Goal: Task Accomplishment & Management: Use online tool/utility

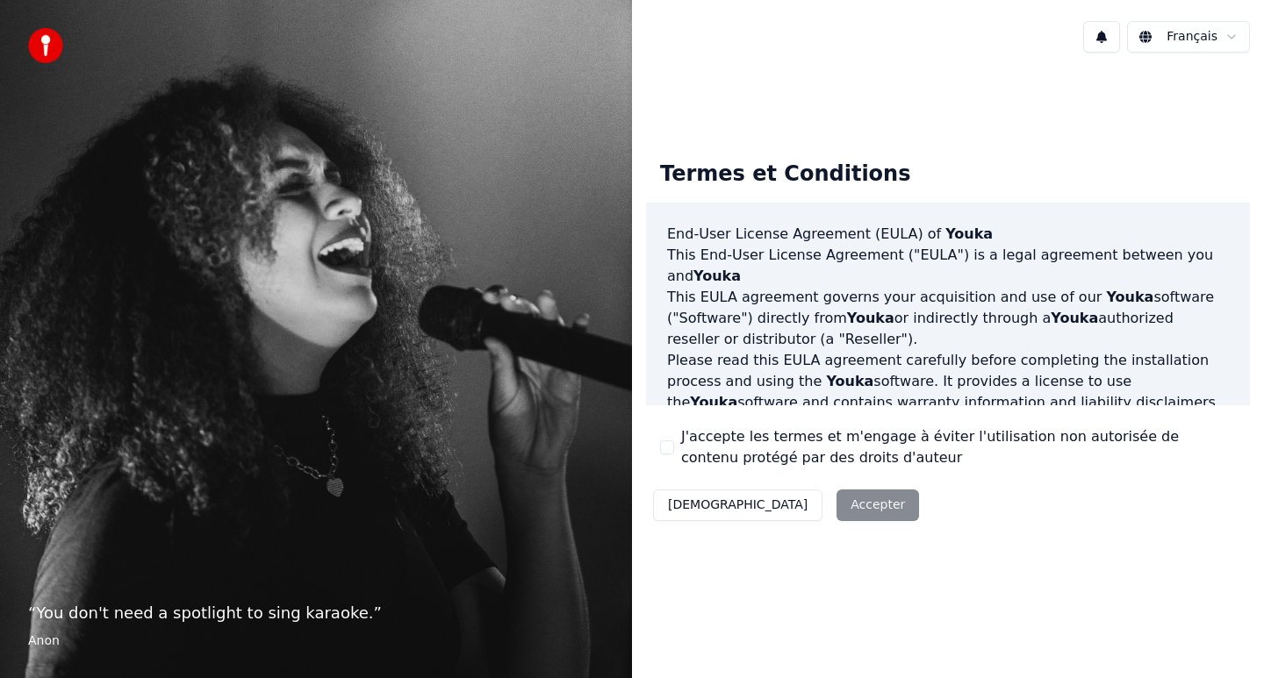
click at [786, 506] on div "Décliner Accepter" at bounding box center [786, 506] width 280 height 46
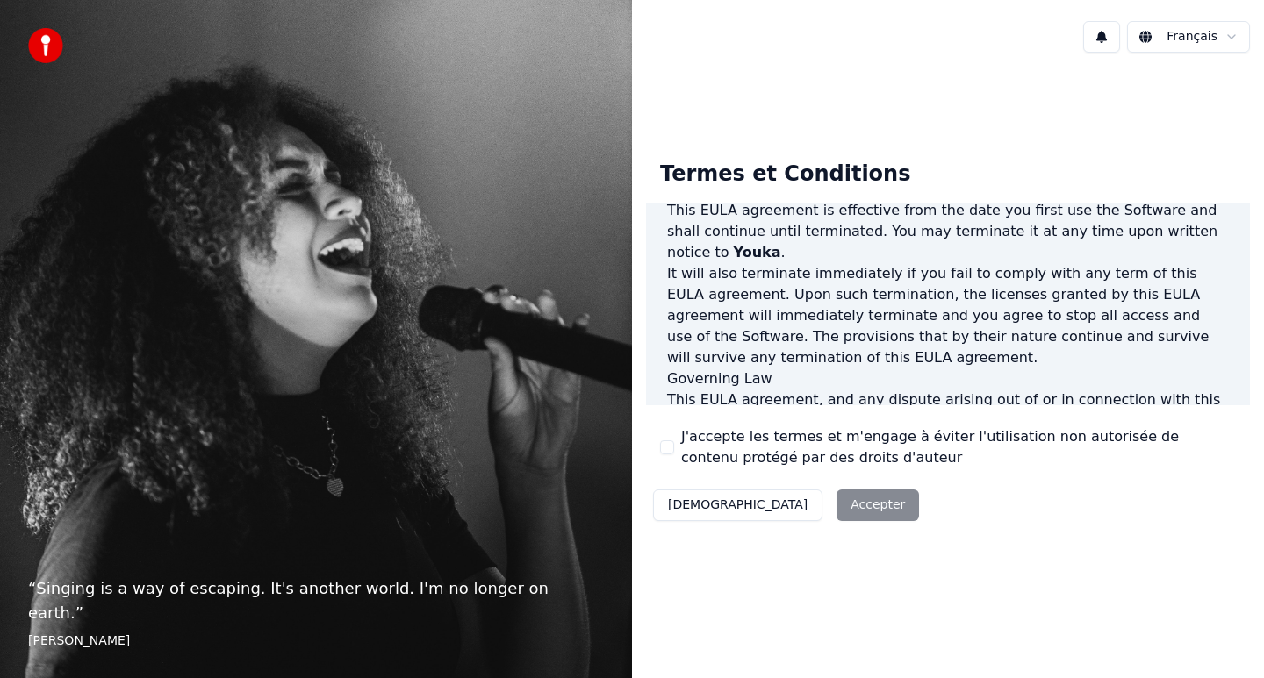
scroll to position [1123, 0]
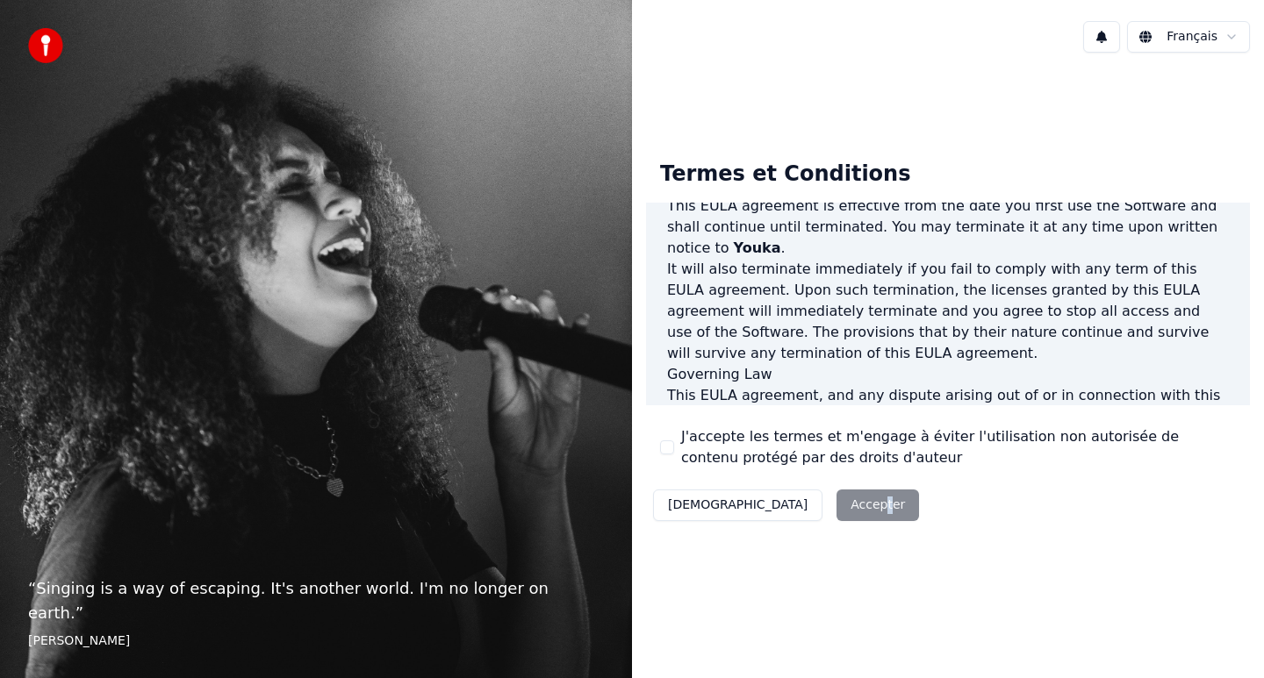
click at [800, 503] on div "Décliner Accepter" at bounding box center [786, 506] width 280 height 46
click at [793, 517] on div "Décliner Accepter" at bounding box center [786, 506] width 280 height 46
click at [669, 449] on button "J'accepte les termes et m'engage à éviter l'utilisation non autorisée de conten…" at bounding box center [667, 448] width 14 height 14
click at [836, 506] on button "Accepter" at bounding box center [877, 506] width 83 height 32
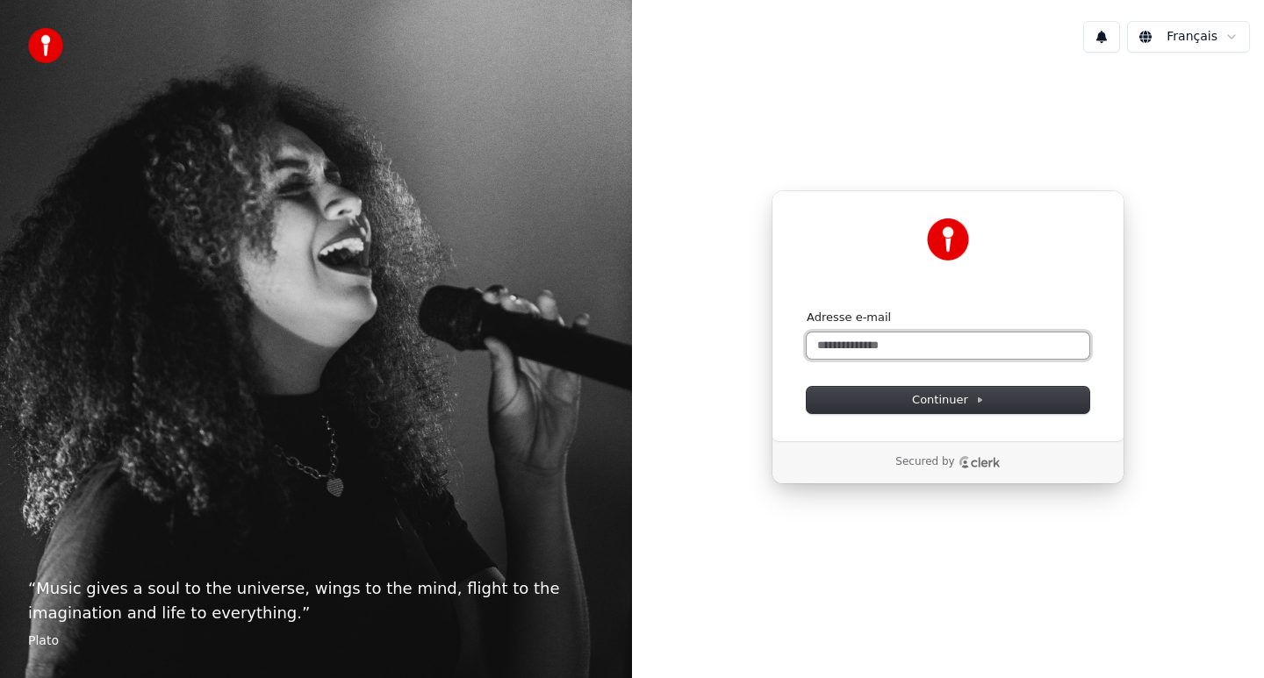
click at [982, 348] on input "Adresse e-mail" at bounding box center [948, 346] width 283 height 26
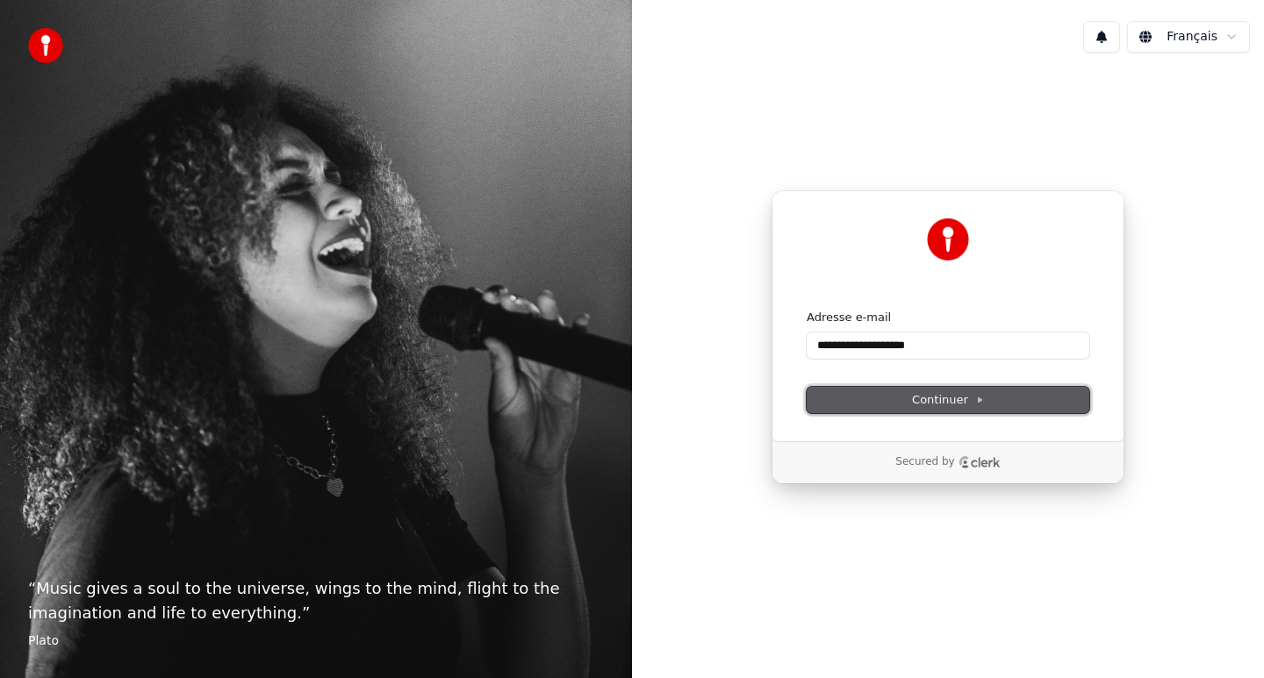
click at [964, 400] on span "Continuer" at bounding box center [948, 400] width 72 height 16
type input "**********"
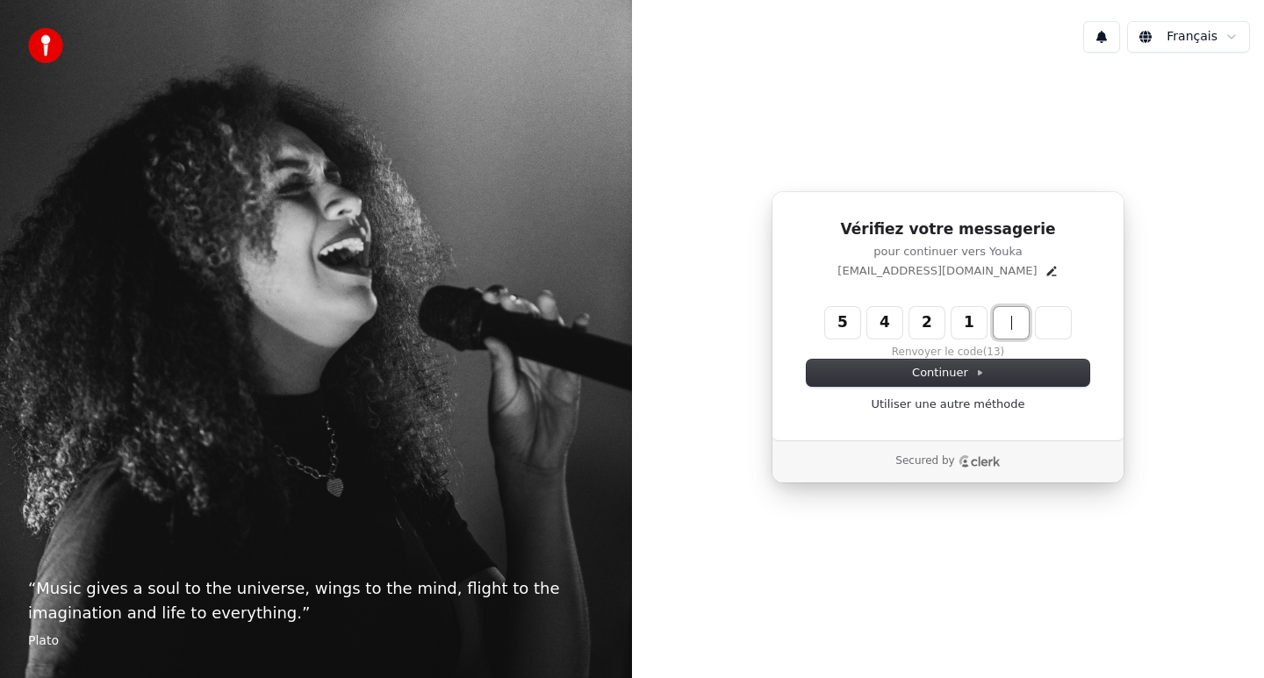
type input "******"
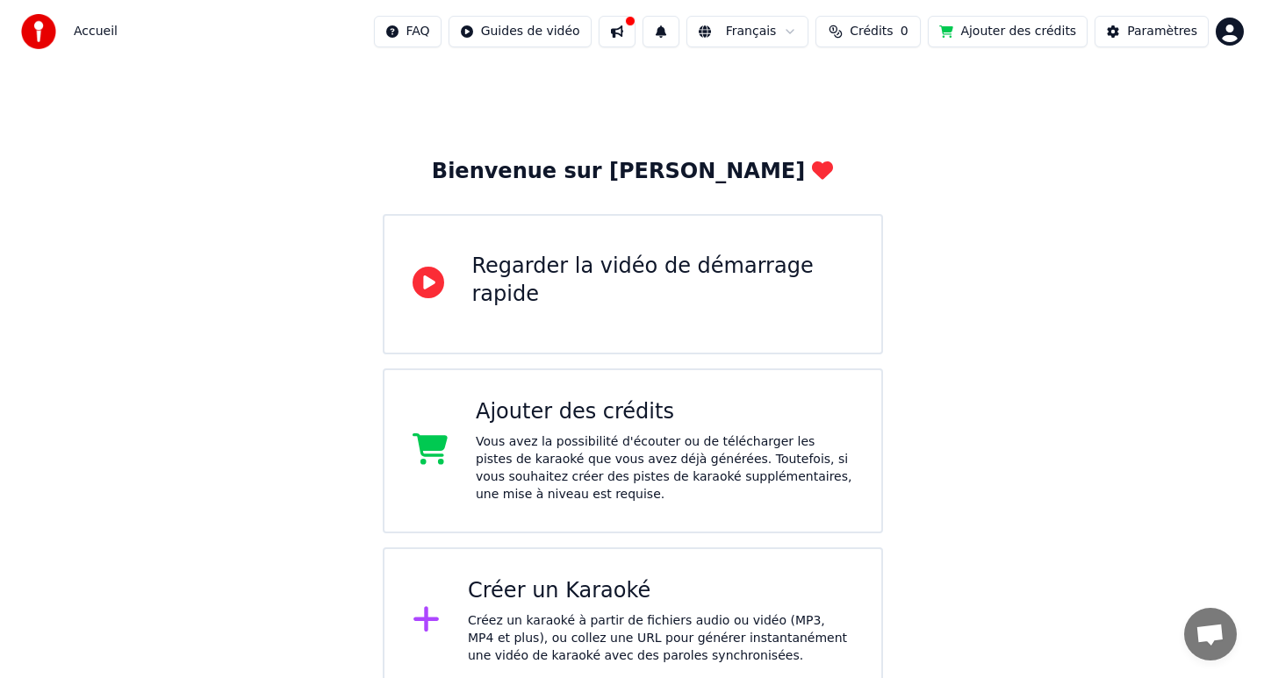
scroll to position [27, 0]
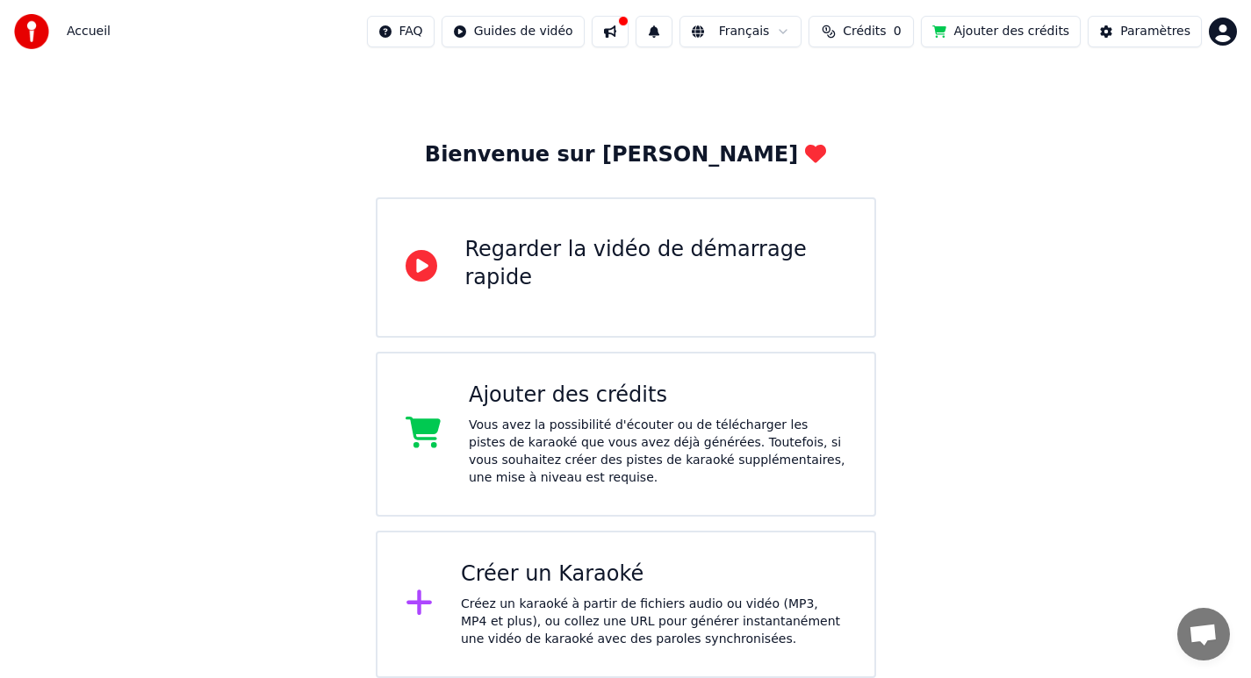
click at [504, 568] on div "Créer un Karaoké" at bounding box center [653, 575] width 385 height 28
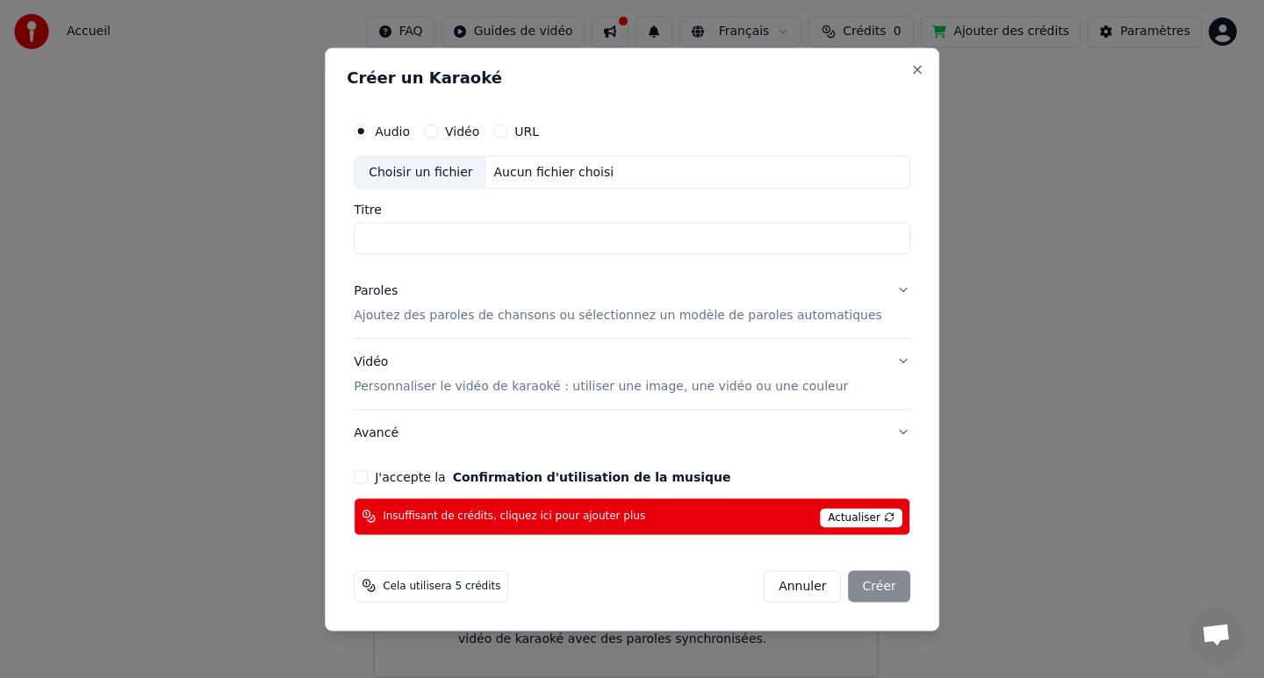
click at [536, 130] on label "URL" at bounding box center [526, 131] width 25 height 12
click at [507, 130] on button "URL" at bounding box center [500, 131] width 14 height 14
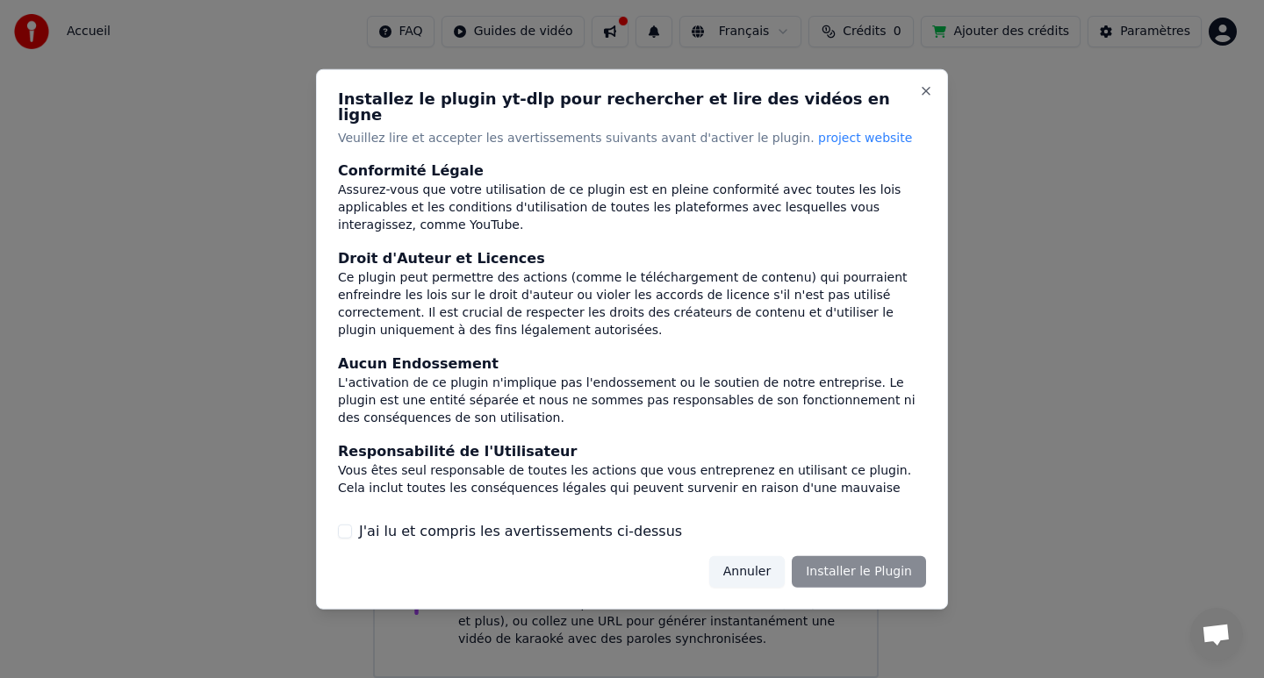
click at [857, 564] on div "Annuler Installer le Plugin" at bounding box center [817, 572] width 217 height 32
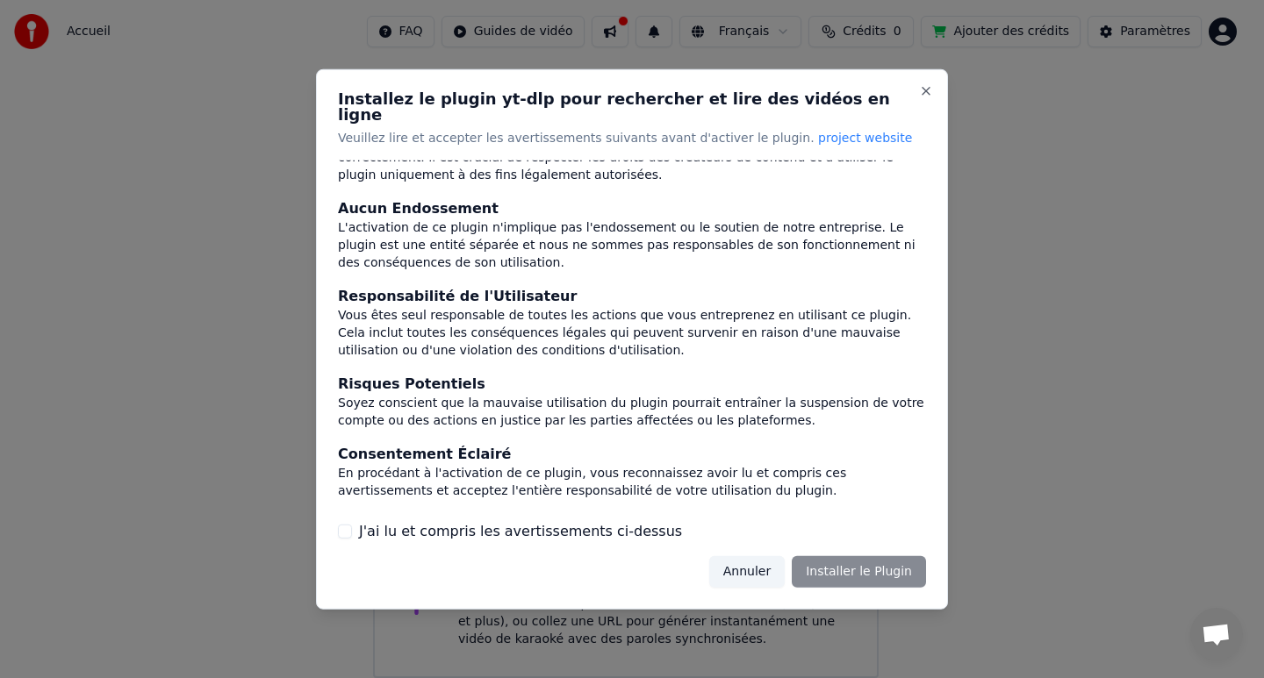
click at [355, 521] on div "J'ai lu et compris les avertissements ci-dessus" at bounding box center [632, 531] width 588 height 21
click at [353, 521] on div "J'ai lu et compris les avertissements ci-dessus" at bounding box center [632, 531] width 588 height 21
click at [350, 525] on button "J'ai lu et compris les avertissements ci-dessus" at bounding box center [345, 532] width 14 height 14
click at [848, 564] on button "Installer le Plugin" at bounding box center [859, 572] width 134 height 32
click at [389, 25] on div at bounding box center [632, 339] width 1264 height 678
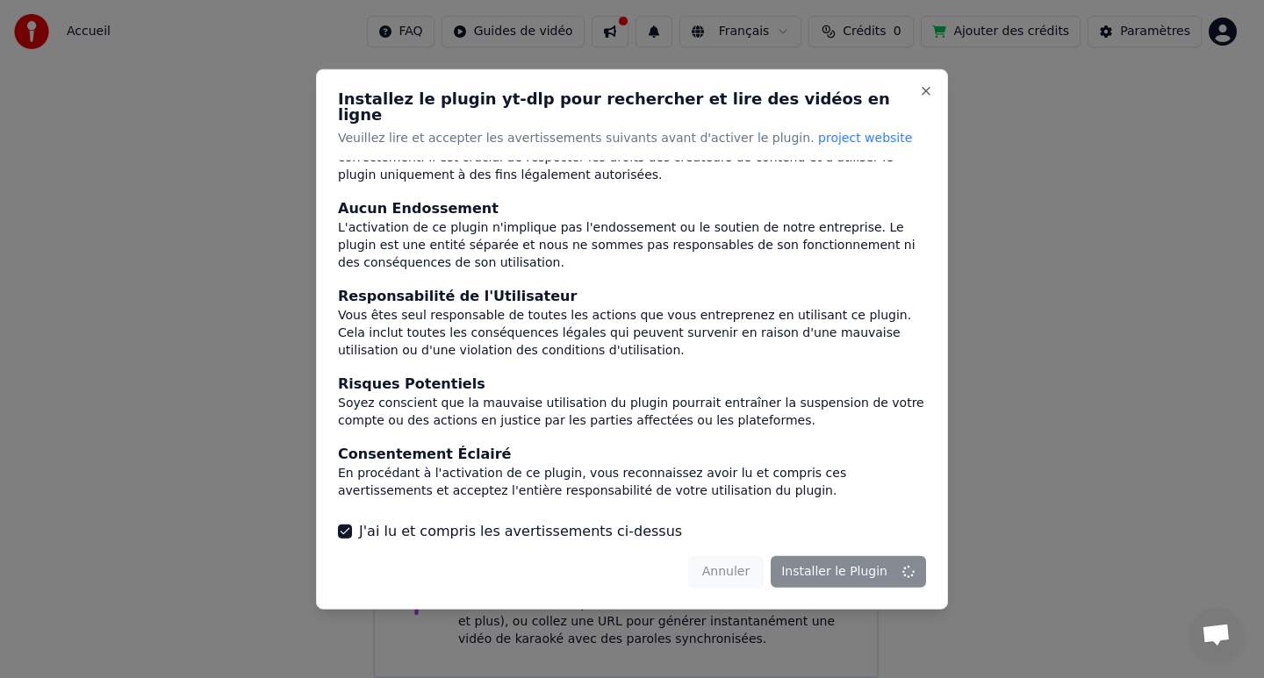
click at [145, 54] on div at bounding box center [632, 339] width 1264 height 678
click at [927, 97] on button "Close" at bounding box center [926, 90] width 14 height 14
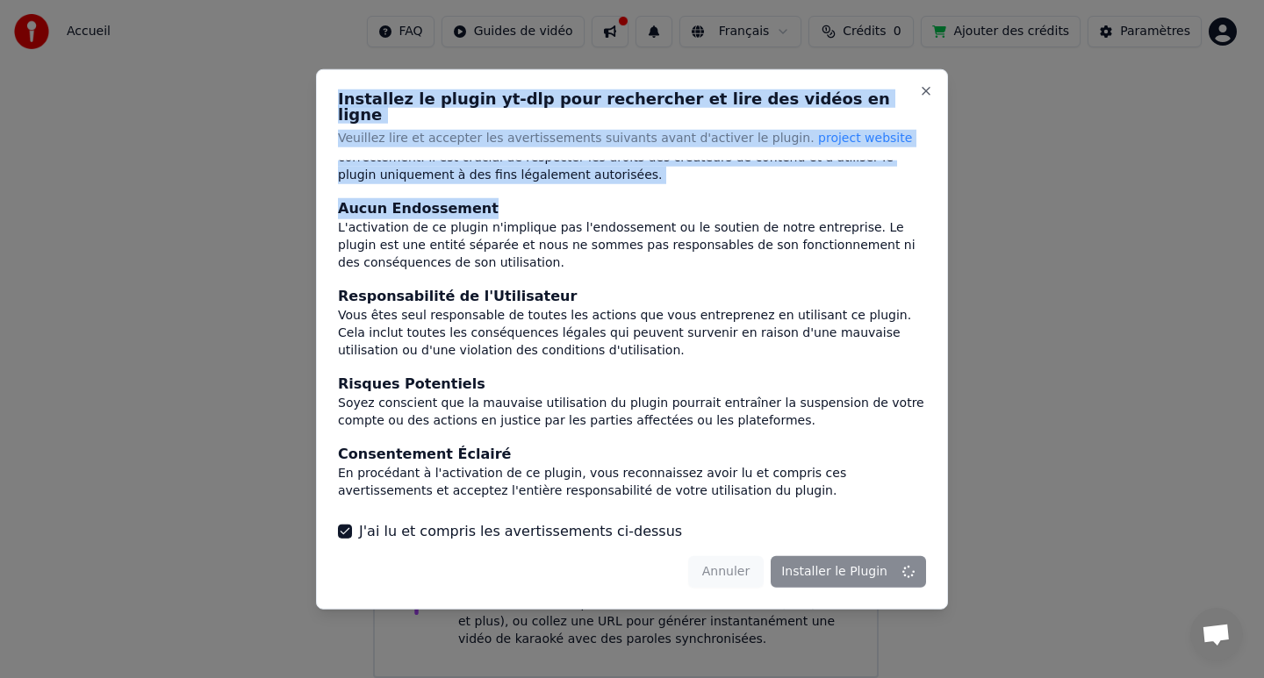
drag, startPoint x: 803, startPoint y: 85, endPoint x: 925, endPoint y: 204, distance: 170.1
click at [925, 204] on div "Installez le plugin yt-dlp pour rechercher et lire des vidéos en ligne Veuillez…" at bounding box center [632, 338] width 632 height 541
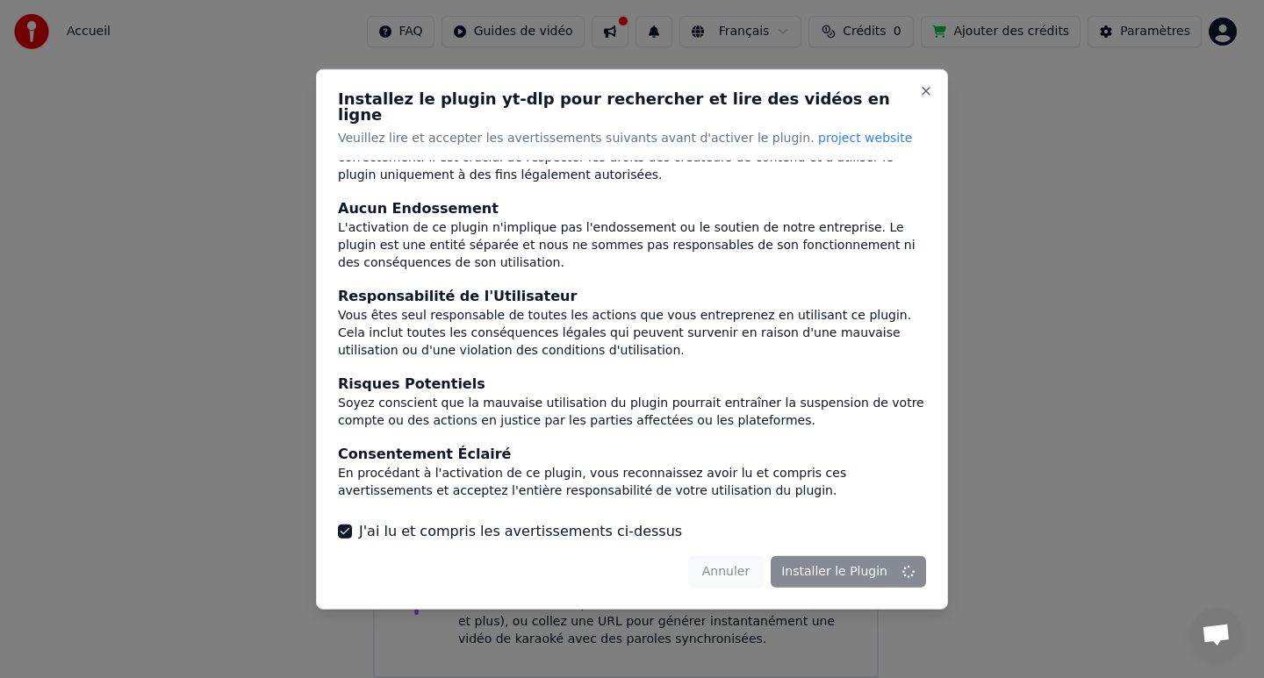
click at [1098, 191] on div at bounding box center [632, 339] width 1264 height 678
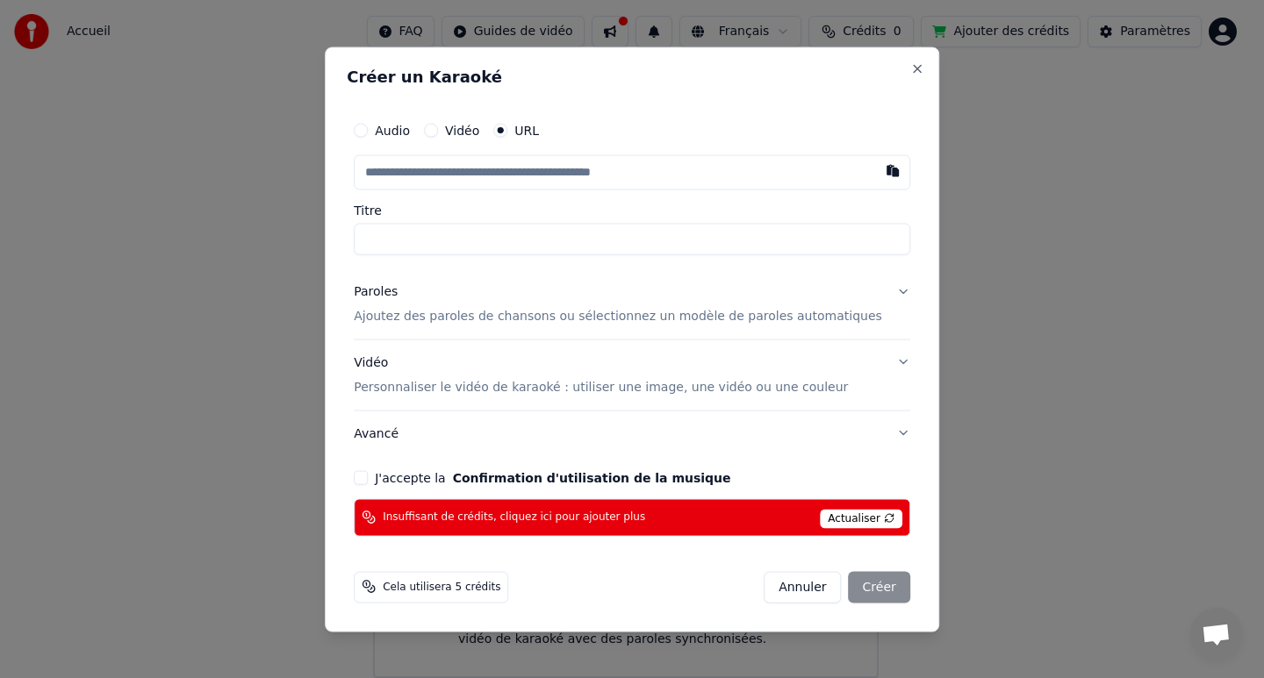
click at [836, 513] on span "Actualiser" at bounding box center [861, 518] width 83 height 19
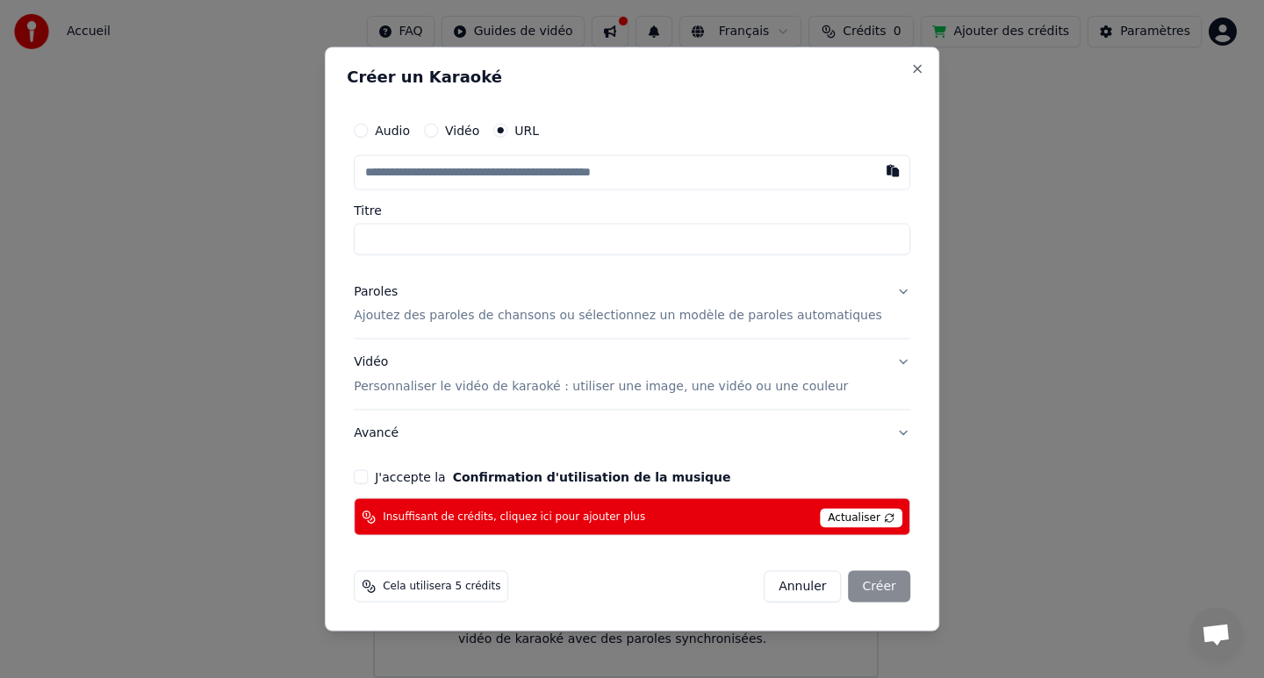
click at [368, 472] on button "J'accepte la Confirmation d'utilisation de la musique" at bounding box center [361, 477] width 14 height 14
click at [855, 520] on span "Actualiser" at bounding box center [861, 518] width 83 height 19
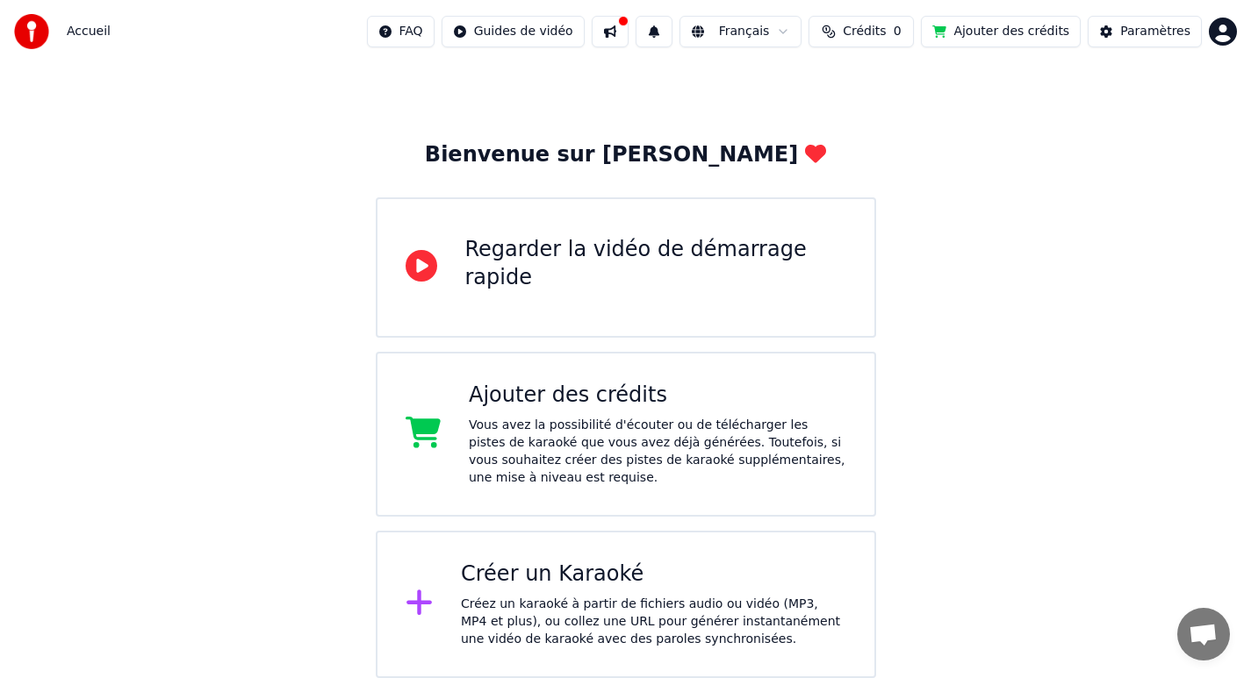
click at [1035, 27] on button "Ajouter des crédits" at bounding box center [1001, 32] width 160 height 32
click at [485, 577] on div "Créer un Karaoké" at bounding box center [653, 575] width 385 height 28
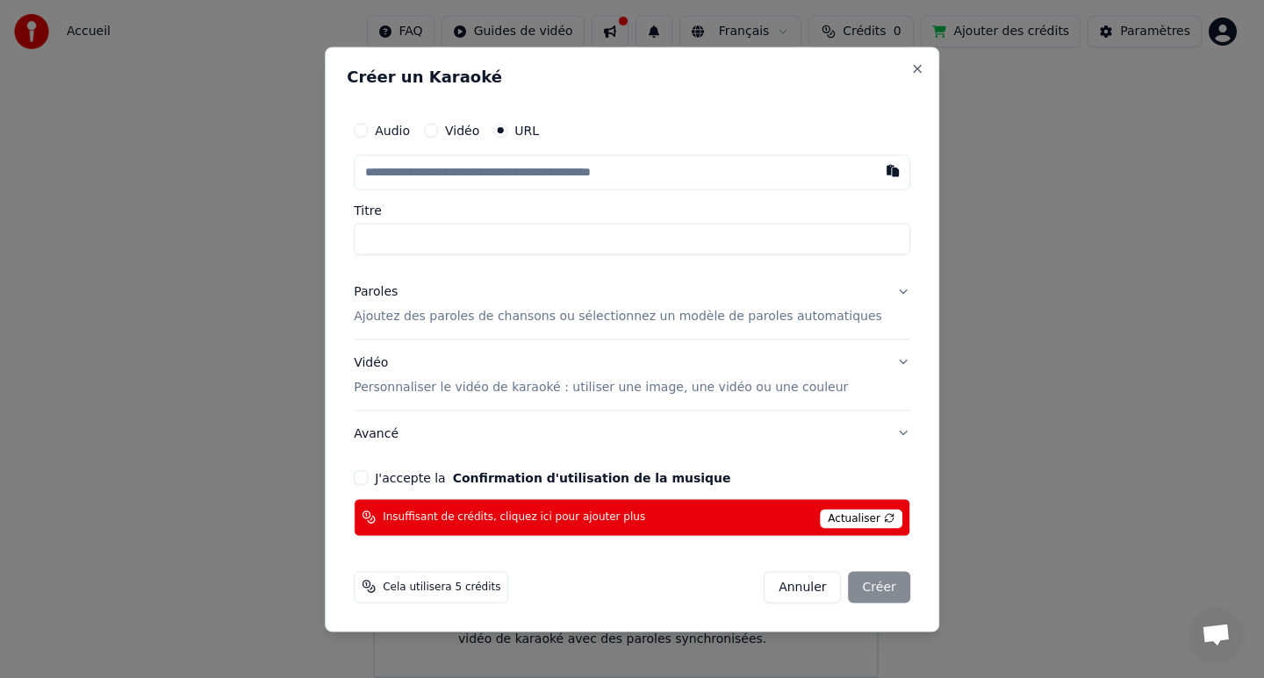
click at [368, 473] on button "J'accepte la Confirmation d'utilisation de la musique" at bounding box center [361, 477] width 14 height 14
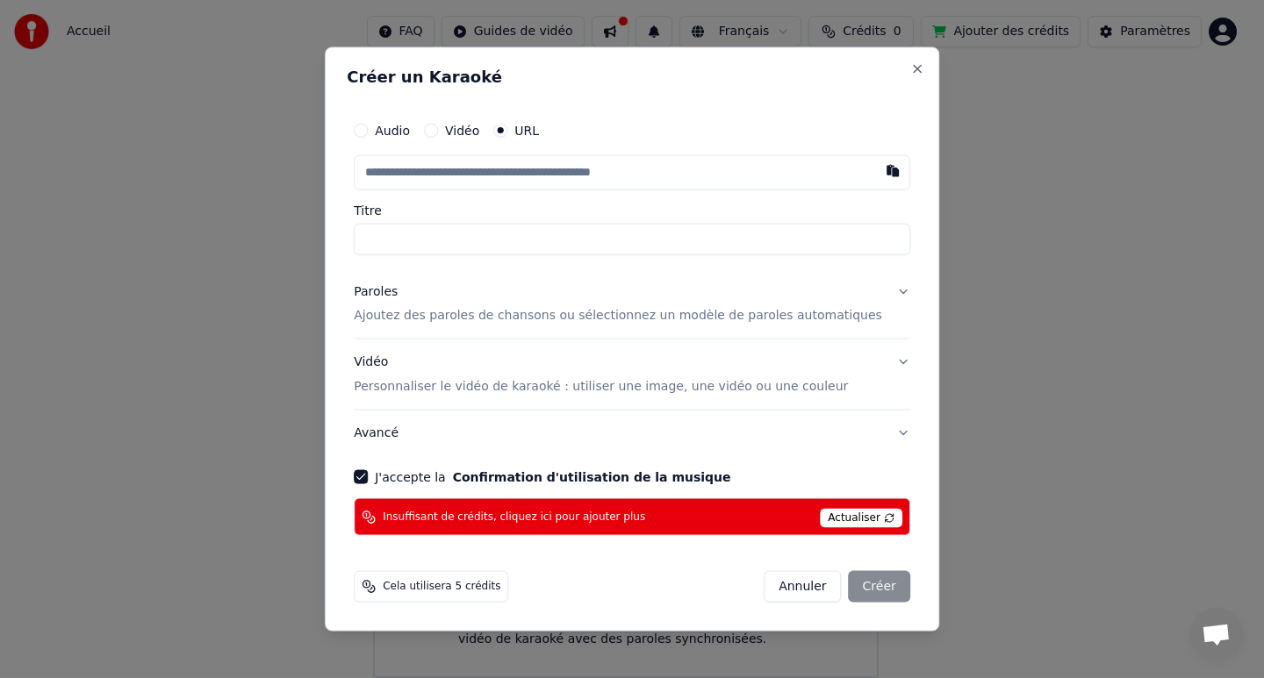
click at [478, 584] on span "Cela utilisera 5 crédits" at bounding box center [442, 587] width 118 height 14
click at [910, 71] on button "Close" at bounding box center [917, 68] width 14 height 14
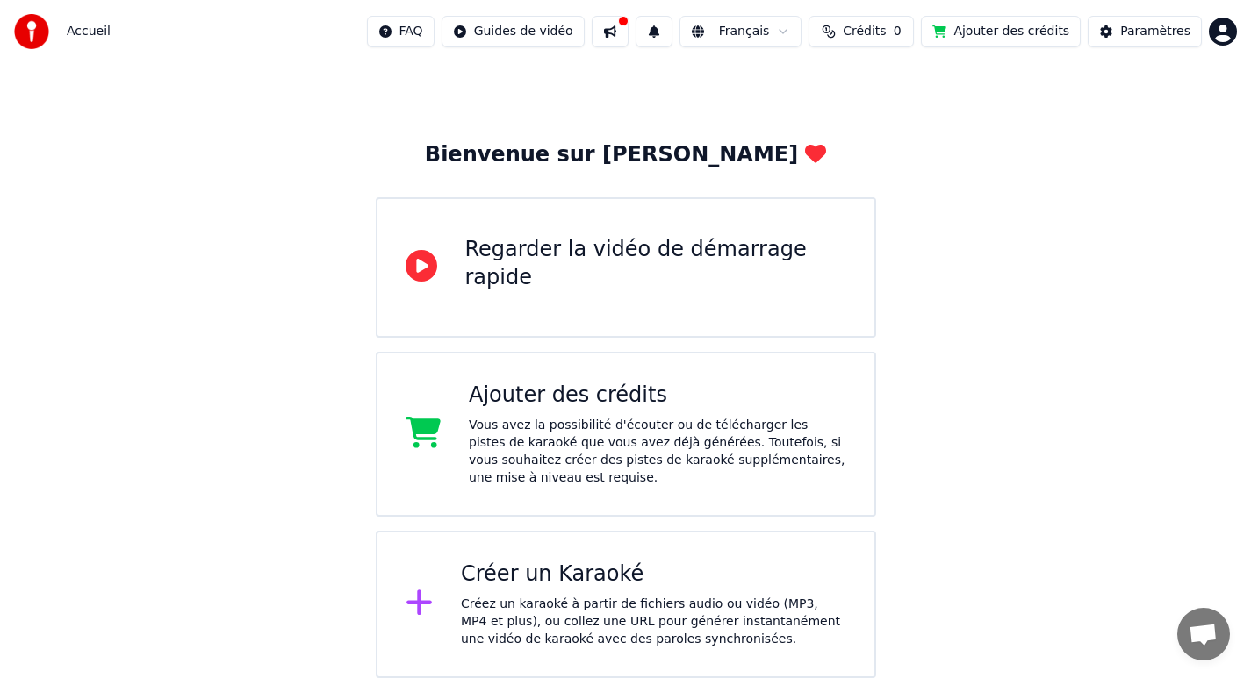
click at [901, 33] on span "0" at bounding box center [897, 32] width 8 height 18
click at [802, 89] on th "Recharger" at bounding box center [780, 83] width 77 height 35
click at [927, 83] on th "Expiration (jours)" at bounding box center [939, 83] width 120 height 35
click at [900, 126] on button "Actualiser" at bounding box center [870, 132] width 104 height 32
click at [857, 86] on th "Restant" at bounding box center [849, 83] width 61 height 35
